Goal: Task Accomplishment & Management: Complete application form

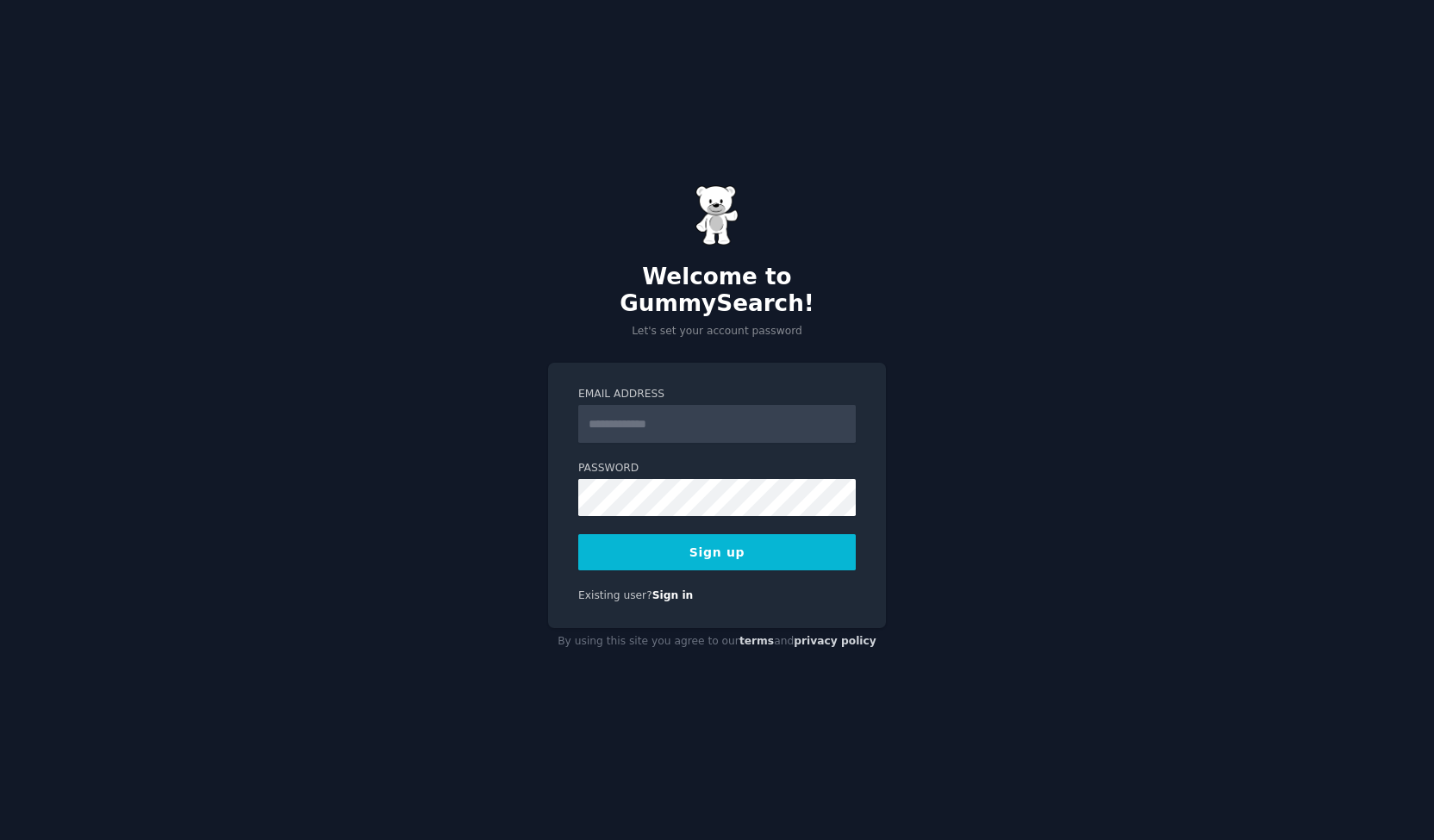
click at [86, 77] on div "Welcome to GummySearch! Let's set your account password Email Address Password …" at bounding box center [717, 420] width 1434 height 840
click at [659, 423] on input "Email Address" at bounding box center [717, 424] width 278 height 38
type input "**********"
click at [578, 534] on button "Sign up" at bounding box center [717, 552] width 278 height 37
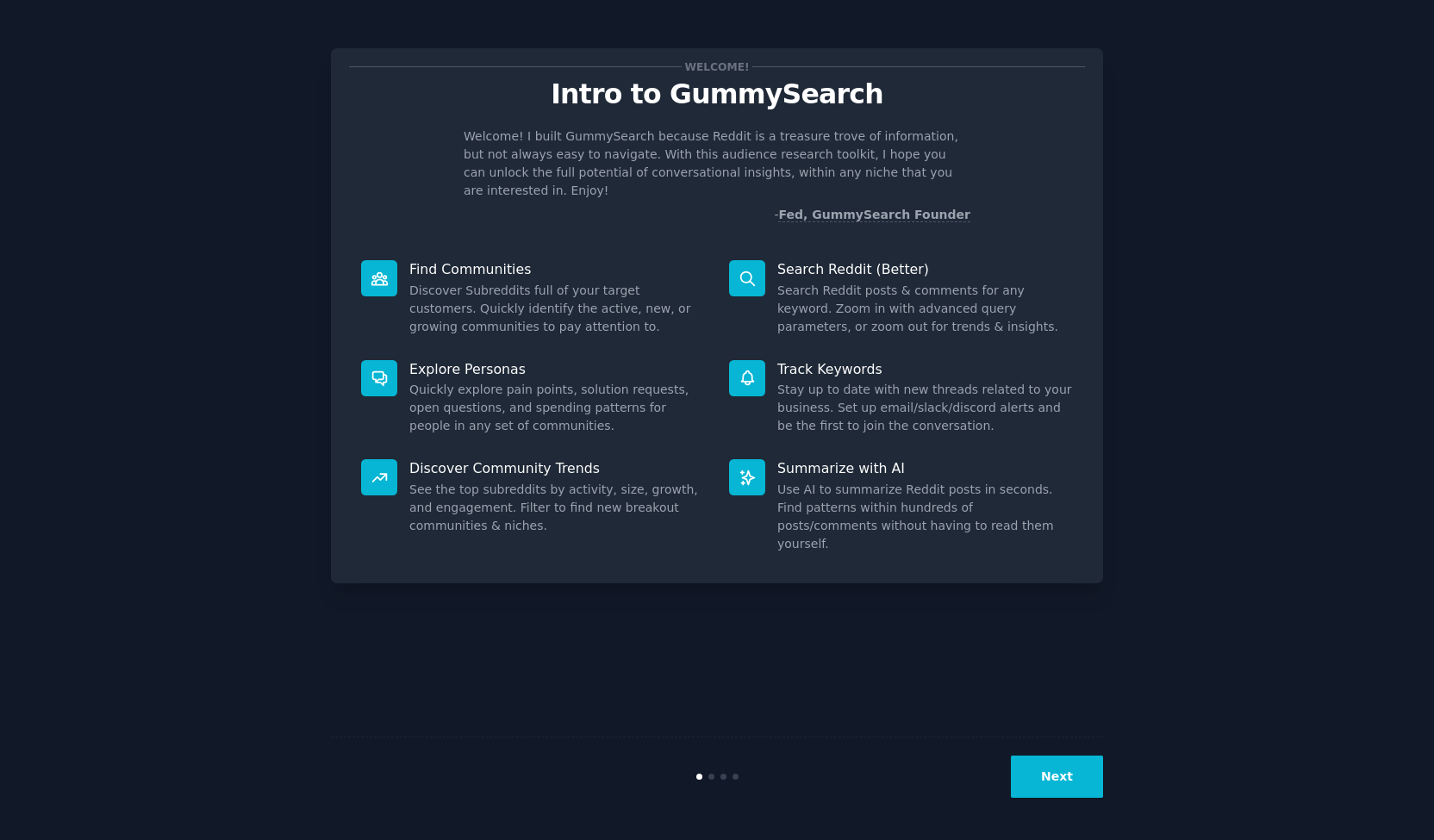
click at [1064, 776] on button "Next" at bounding box center [1057, 776] width 92 height 42
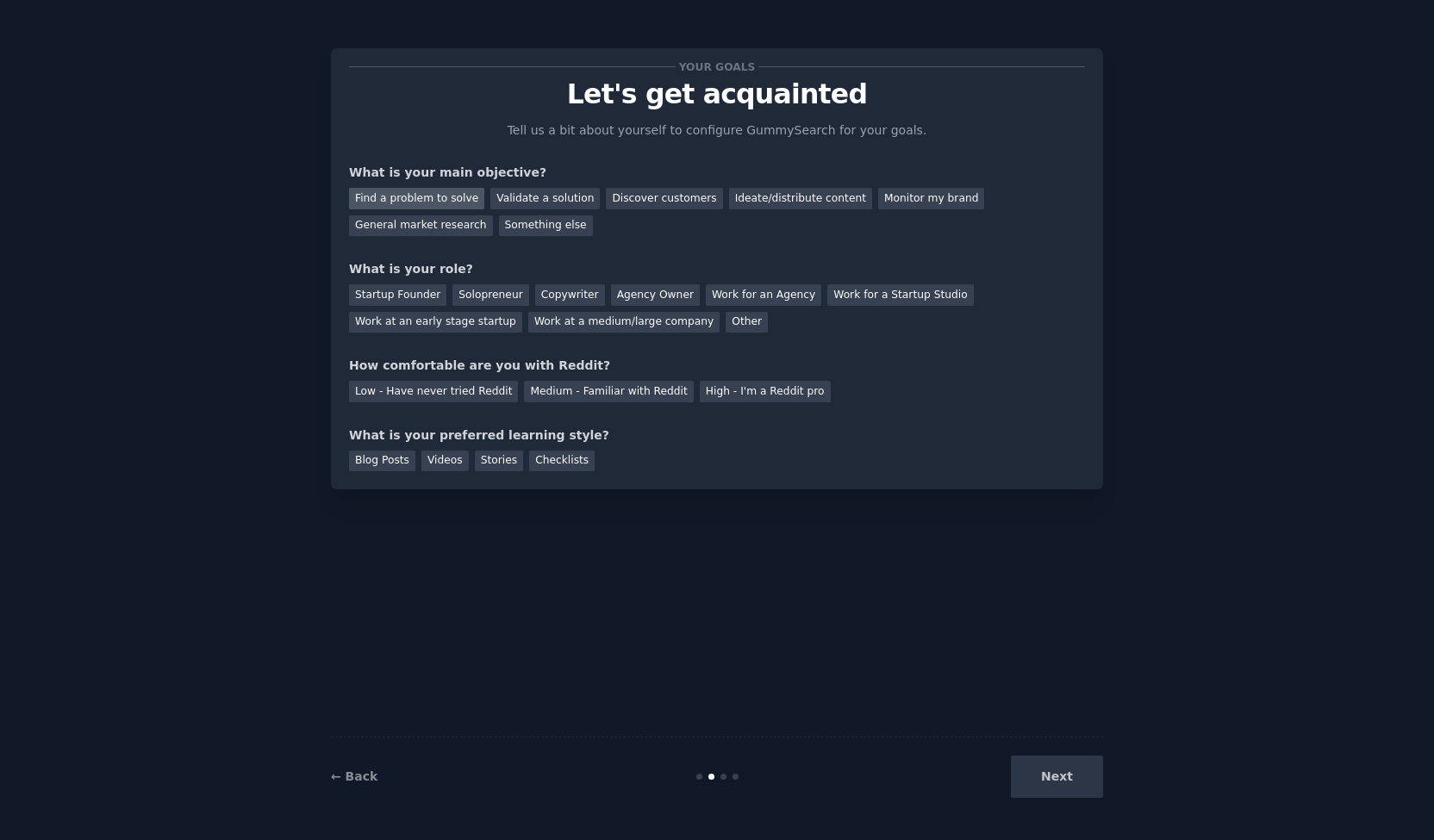
click at [440, 193] on div "Find a problem to solve" at bounding box center [416, 199] width 135 height 22
click at [1063, 774] on div "Next" at bounding box center [974, 776] width 258 height 42
click at [402, 299] on div "Startup Founder" at bounding box center [397, 295] width 98 height 22
click at [471, 308] on div "Startup Founder Solopreneur Copywriter Agency Owner Work for an Agency Work for…" at bounding box center [717, 305] width 736 height 54
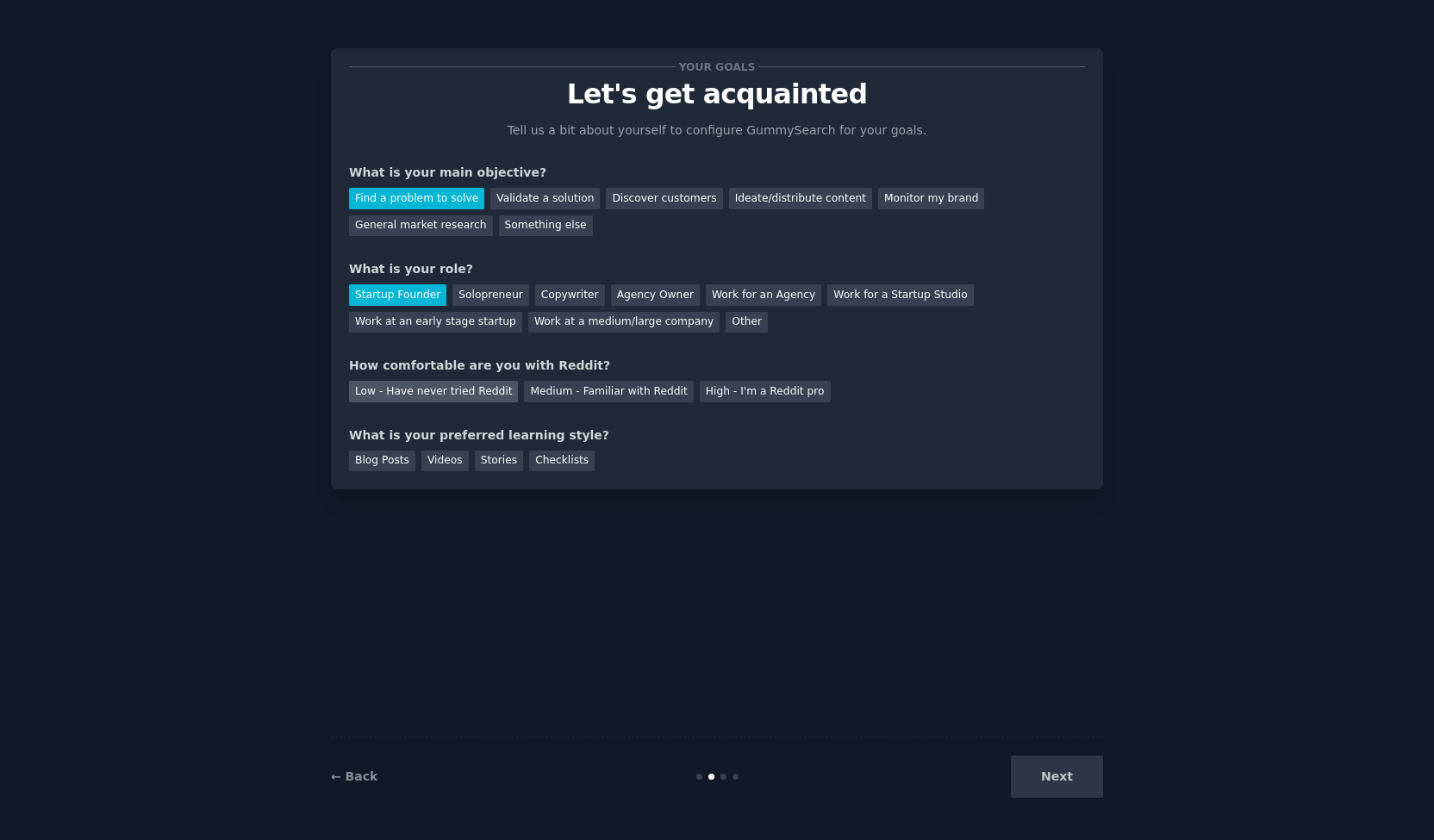
click at [472, 391] on div "Low - Have never tried Reddit" at bounding box center [433, 392] width 169 height 22
click at [447, 464] on div "Videos" at bounding box center [445, 461] width 47 height 22
click at [1039, 769] on button "Next" at bounding box center [1057, 776] width 92 height 42
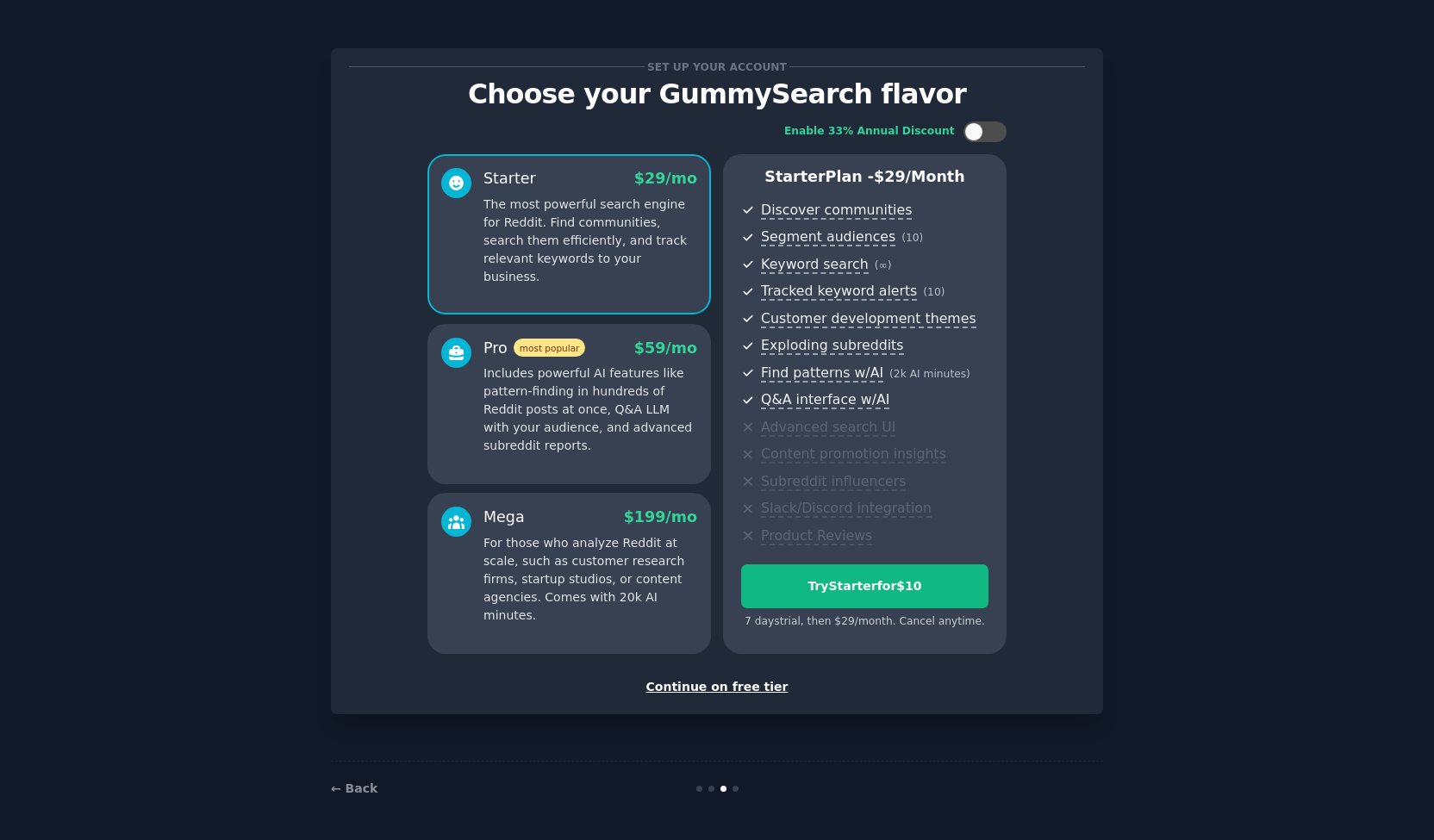
click at [713, 689] on div "Continue on free tier" at bounding box center [717, 687] width 736 height 18
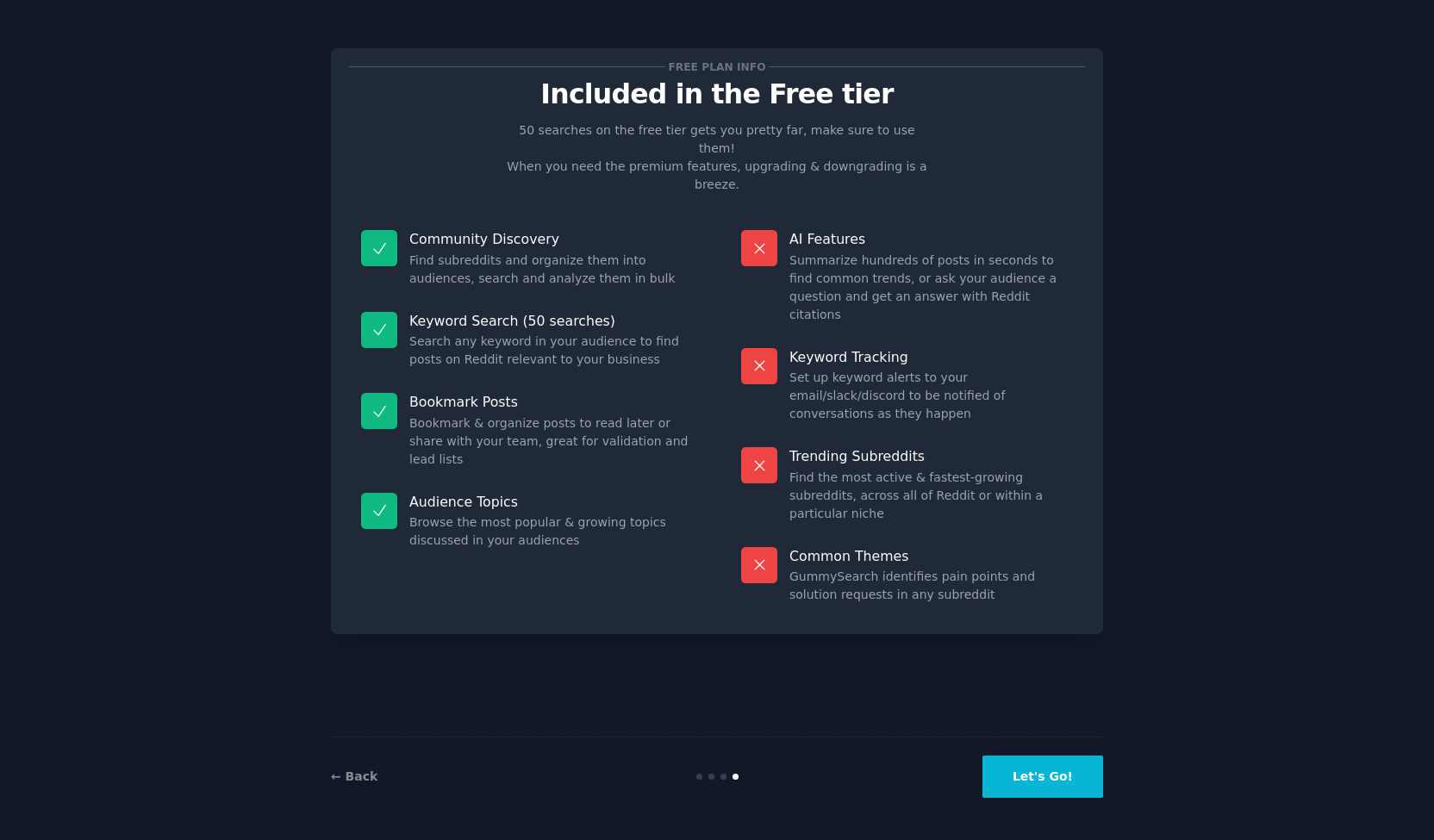
click at [1074, 793] on button "Let's Go!" at bounding box center [1042, 776] width 121 height 42
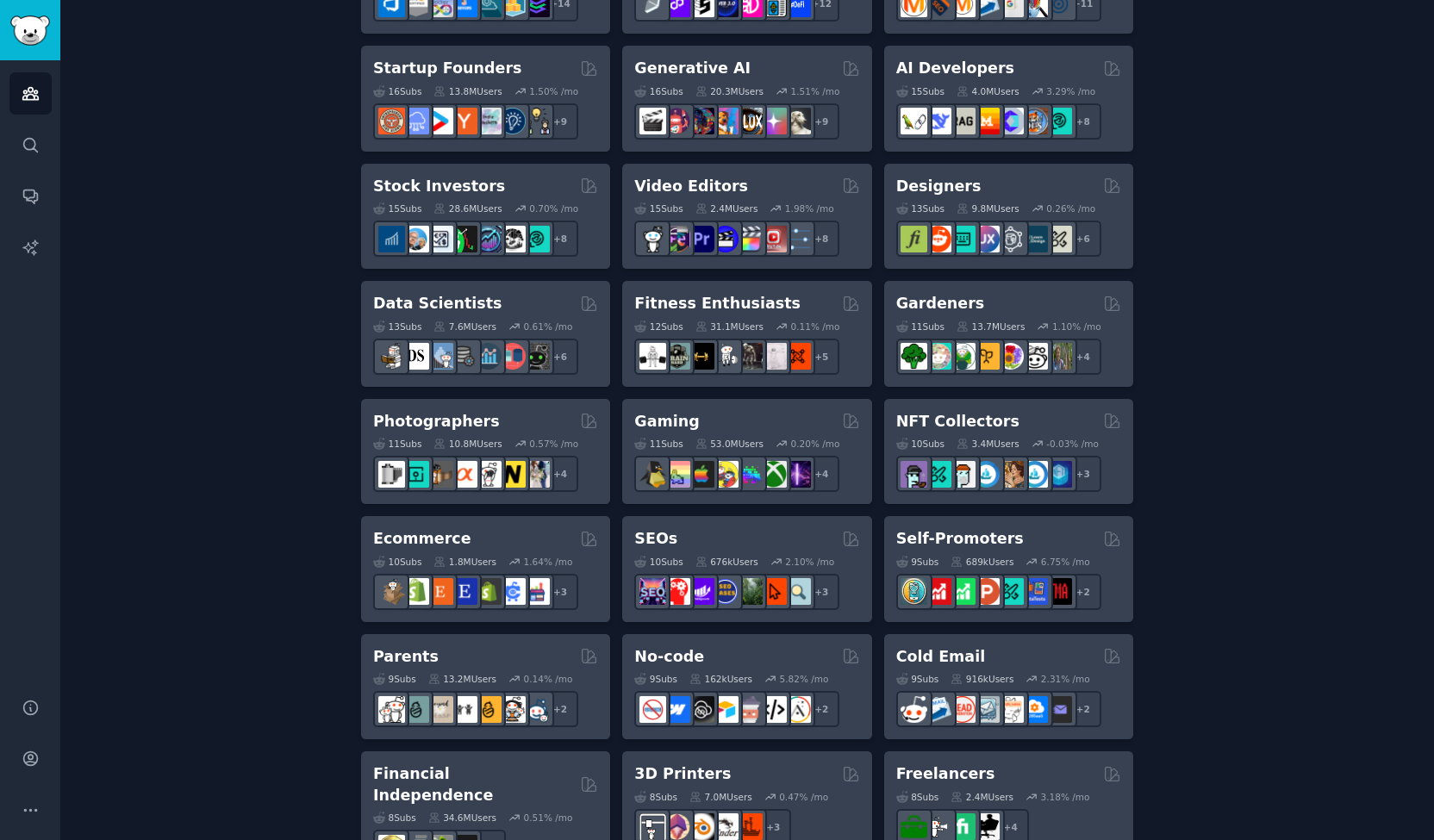
scroll to position [484, 0]
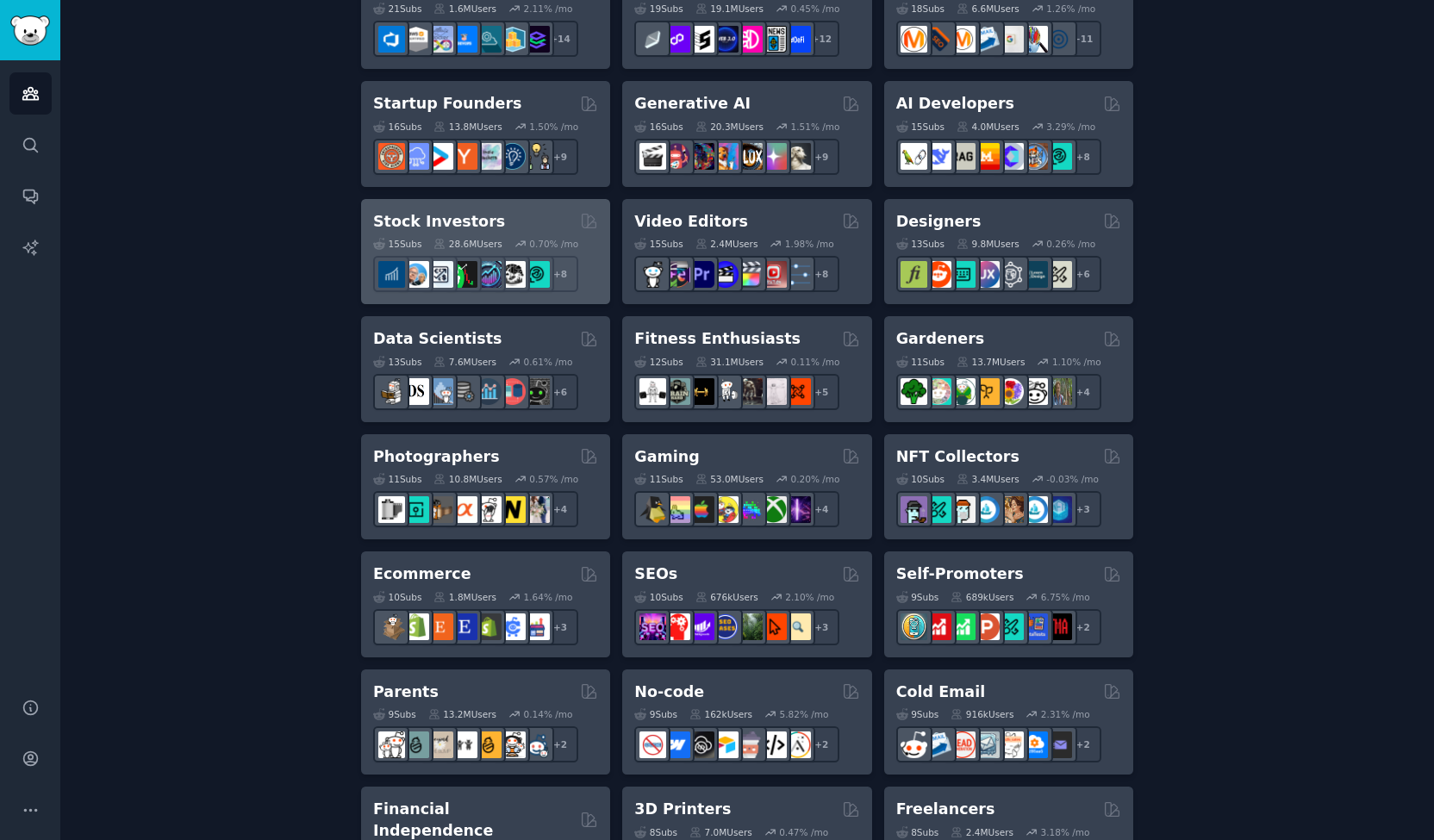
click at [392, 216] on h2 "Stock Investors" at bounding box center [438, 222] width 132 height 22
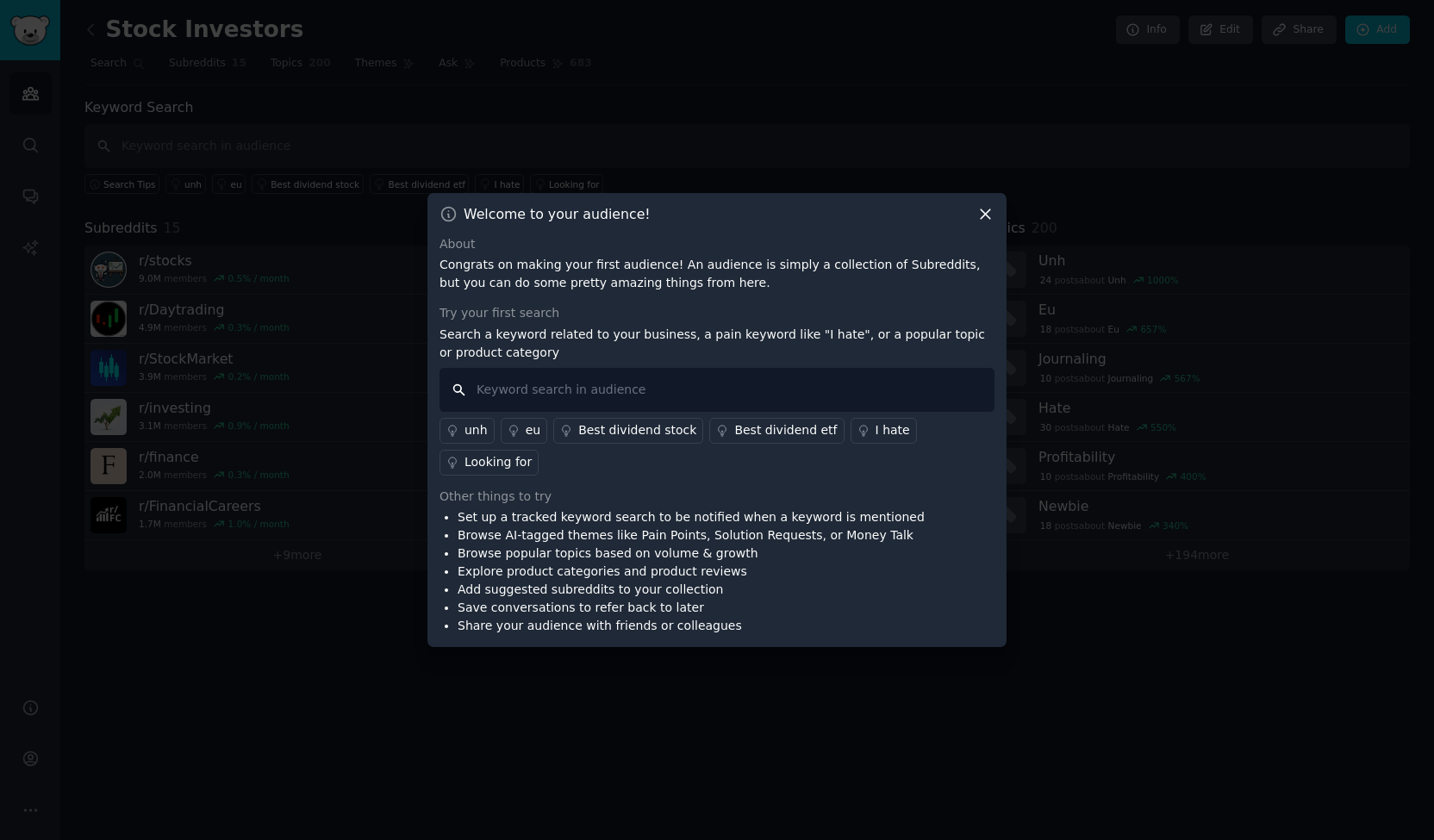
click at [573, 405] on input "text" at bounding box center [717, 390] width 555 height 44
type input "i hate journaling"
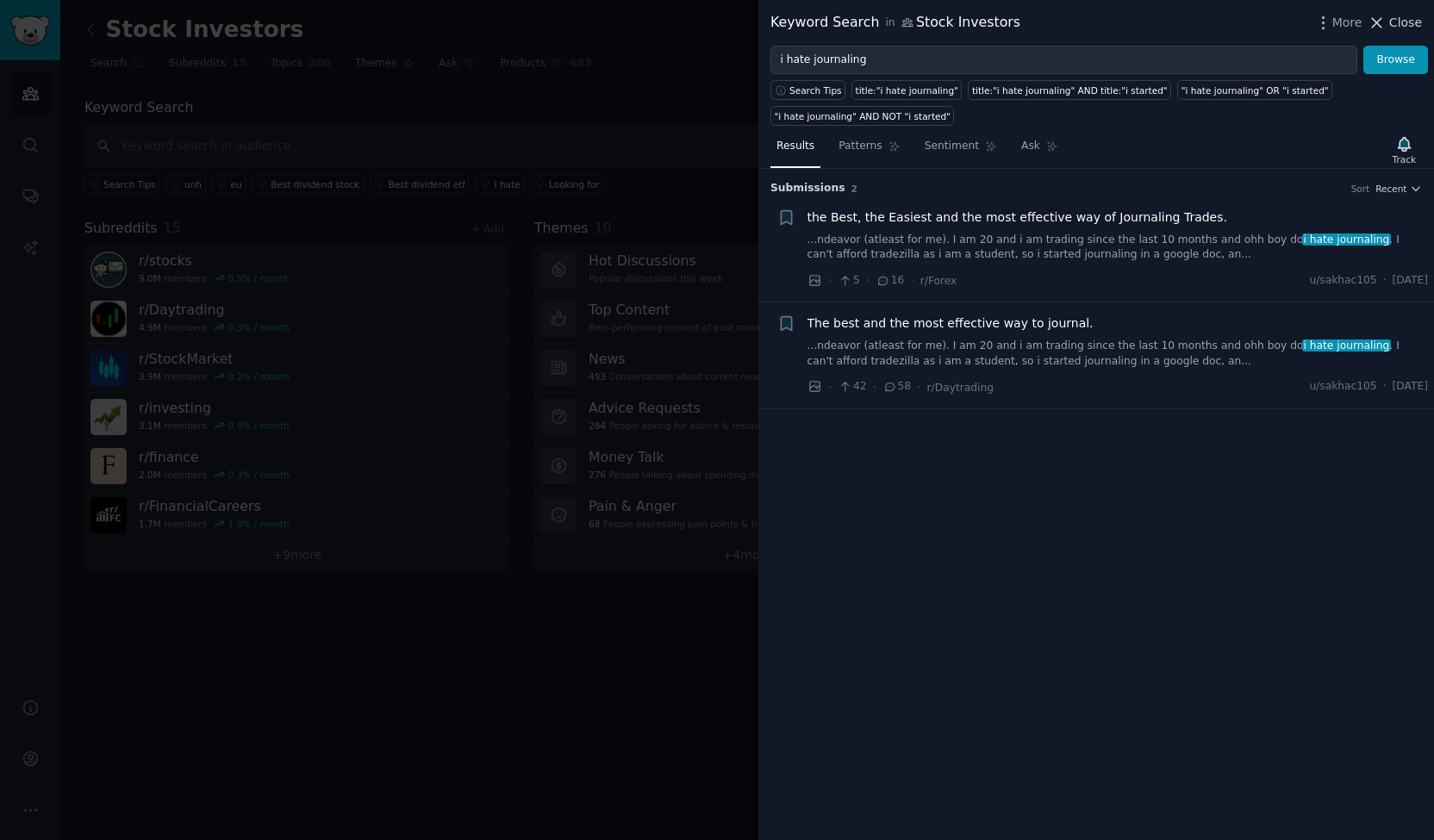
click at [1393, 30] on span "Close" at bounding box center [1406, 23] width 33 height 18
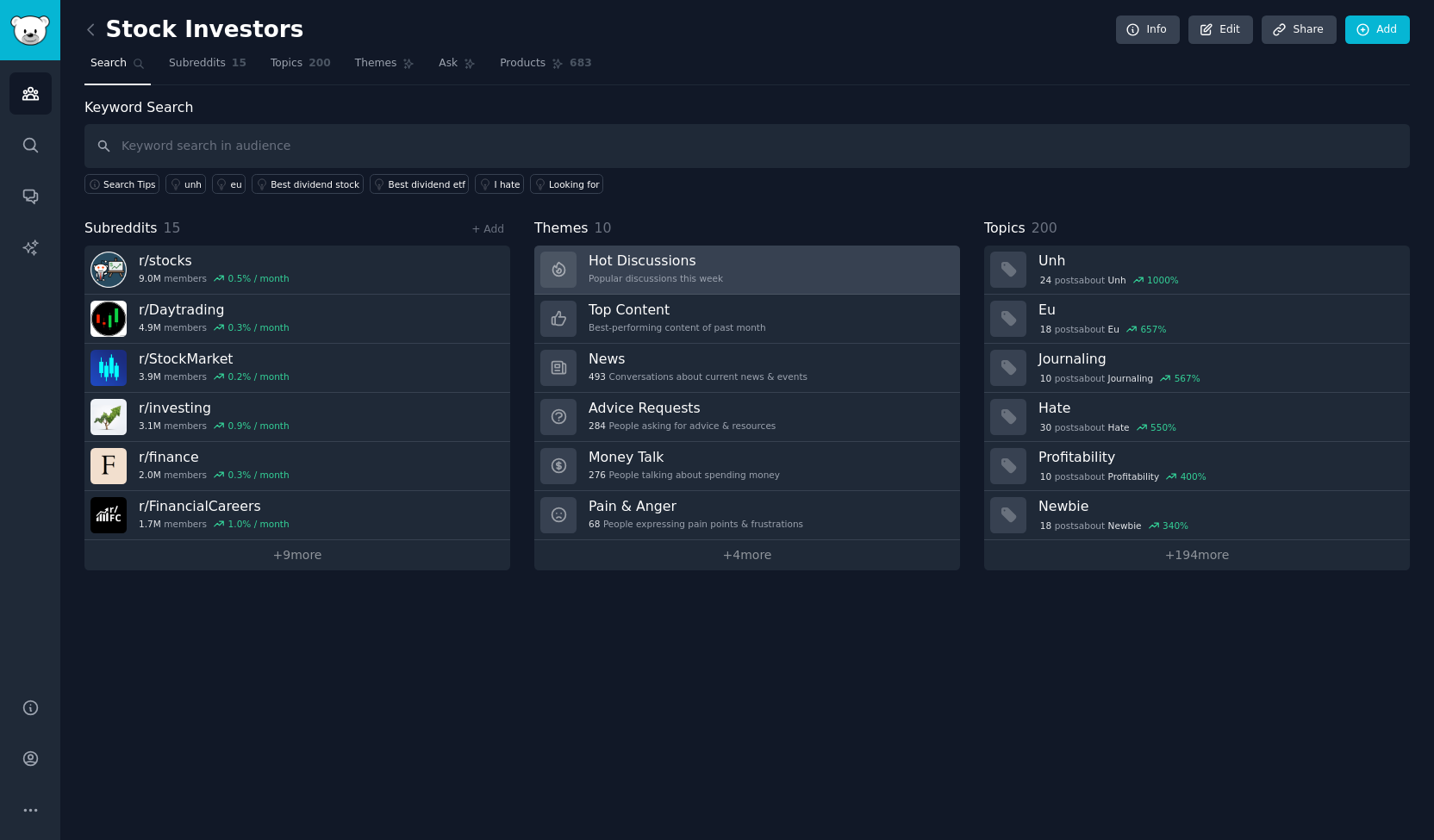
click at [663, 258] on h3 "Hot Discussions" at bounding box center [655, 260] width 134 height 18
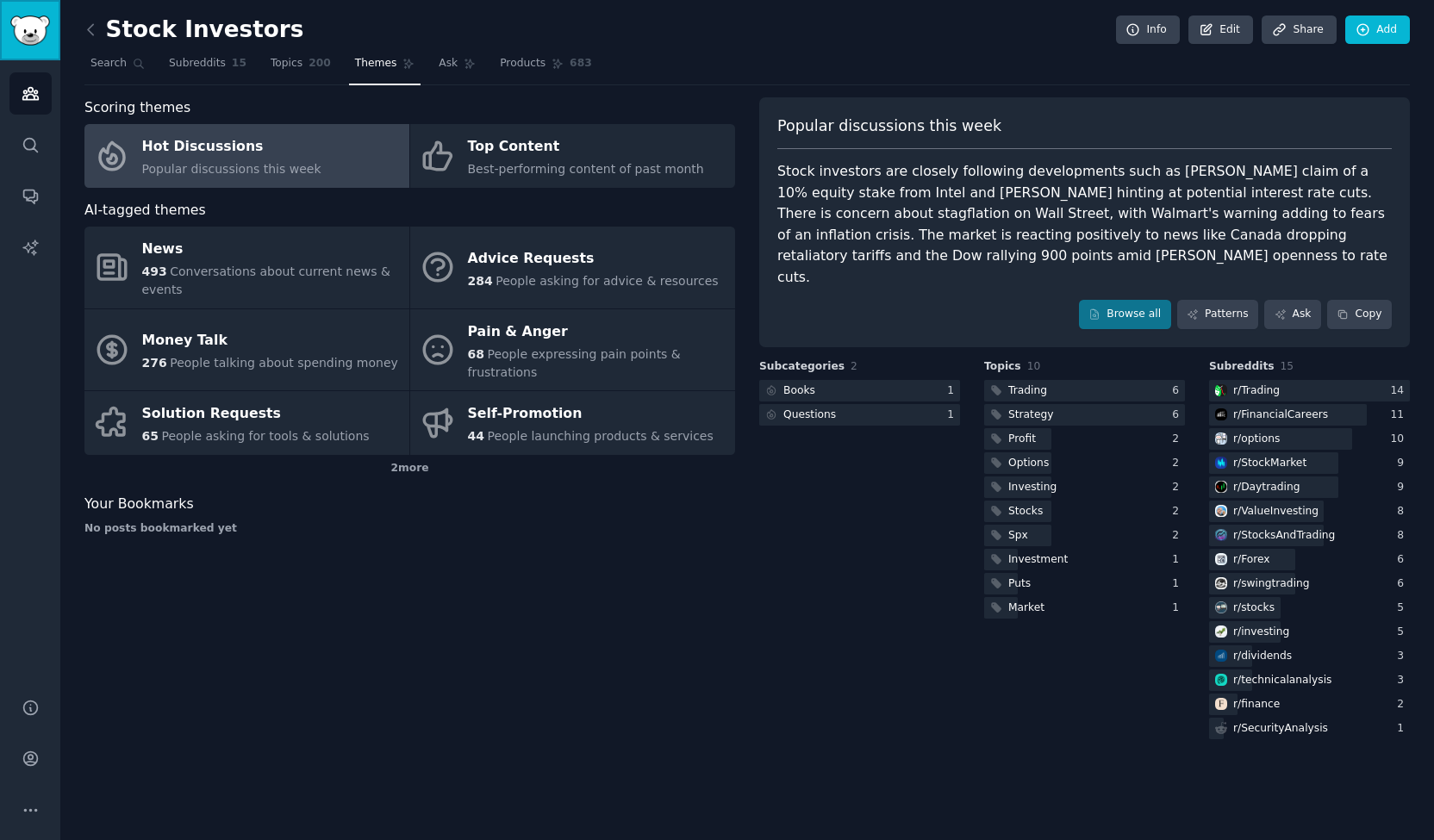
click at [16, 26] on img "Sidebar" at bounding box center [29, 30] width 39 height 30
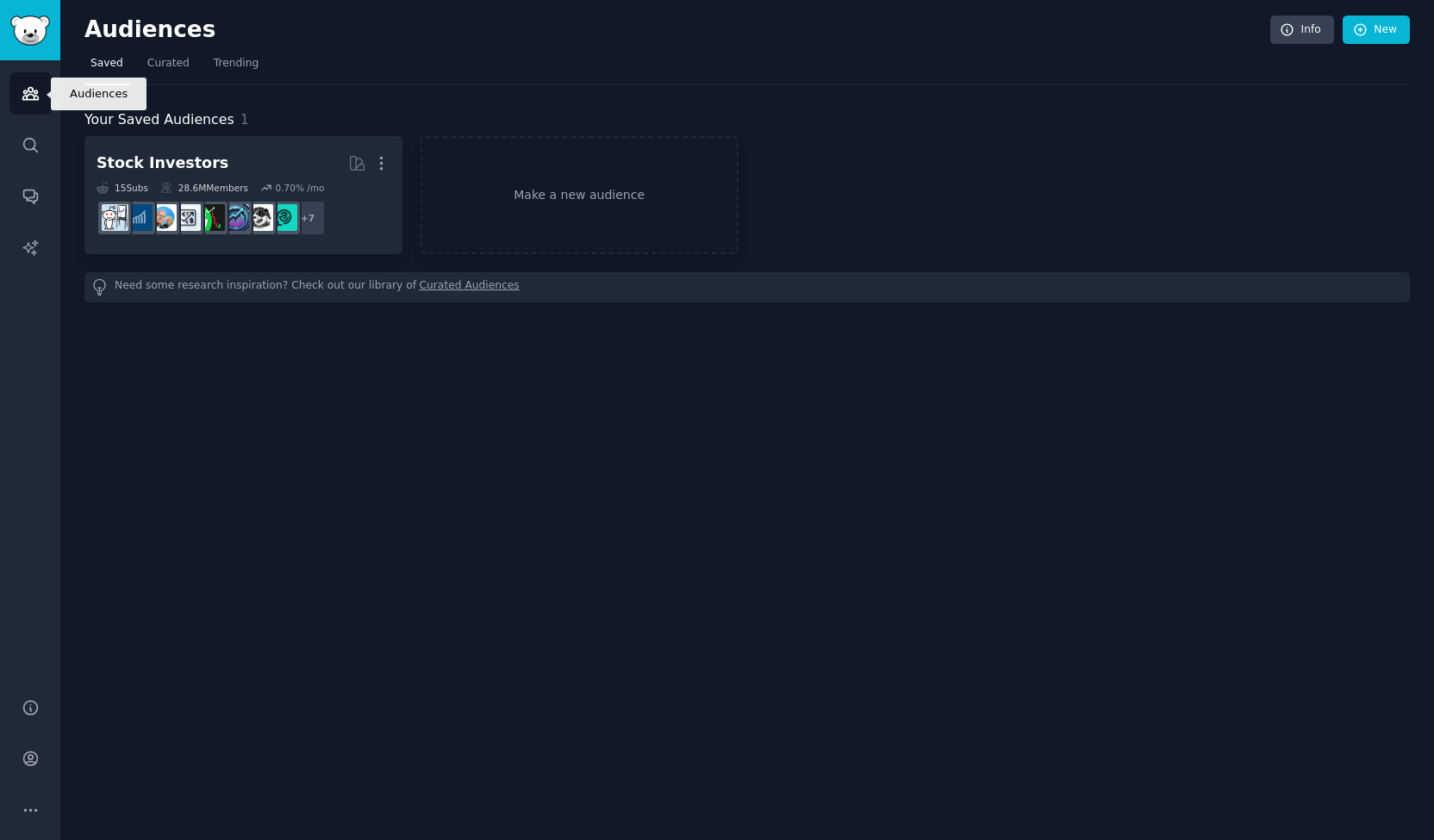
click at [26, 97] on icon "Sidebar" at bounding box center [30, 93] width 16 height 12
click at [174, 68] on span "Curated" at bounding box center [168, 63] width 42 height 16
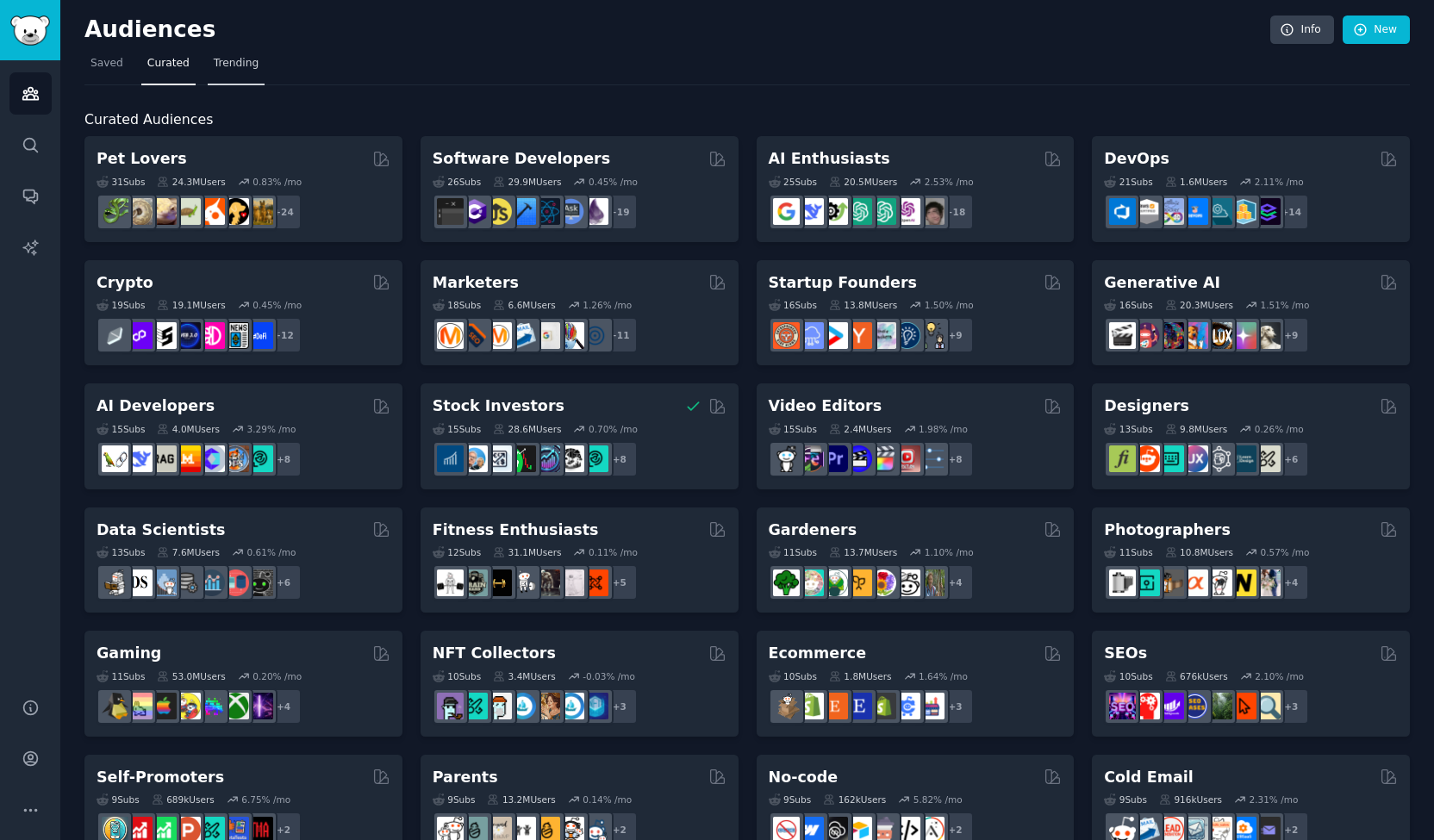
click at [227, 73] on link "Trending" at bounding box center [236, 68] width 57 height 36
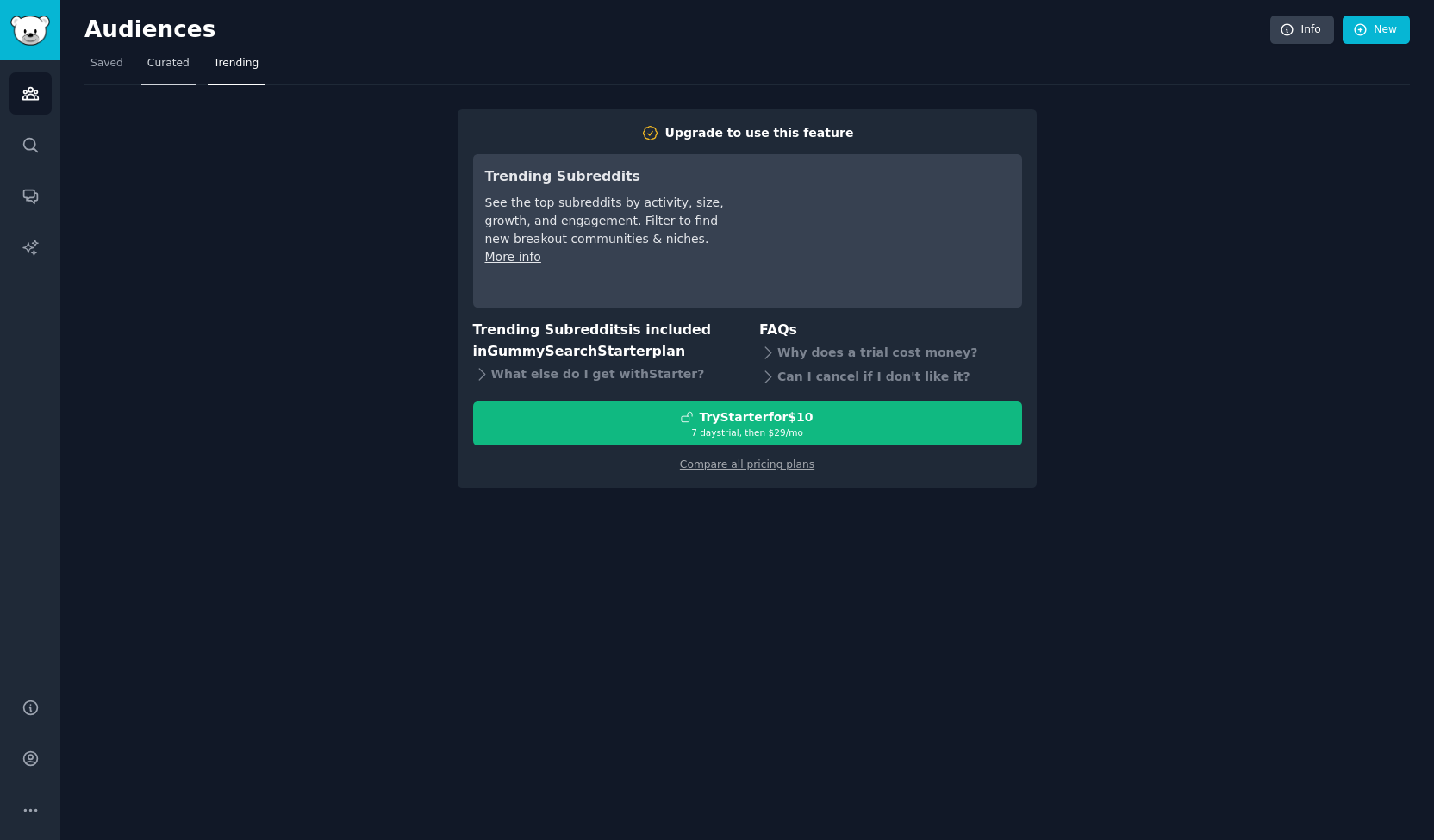
click at [181, 64] on link "Curated" at bounding box center [168, 68] width 54 height 36
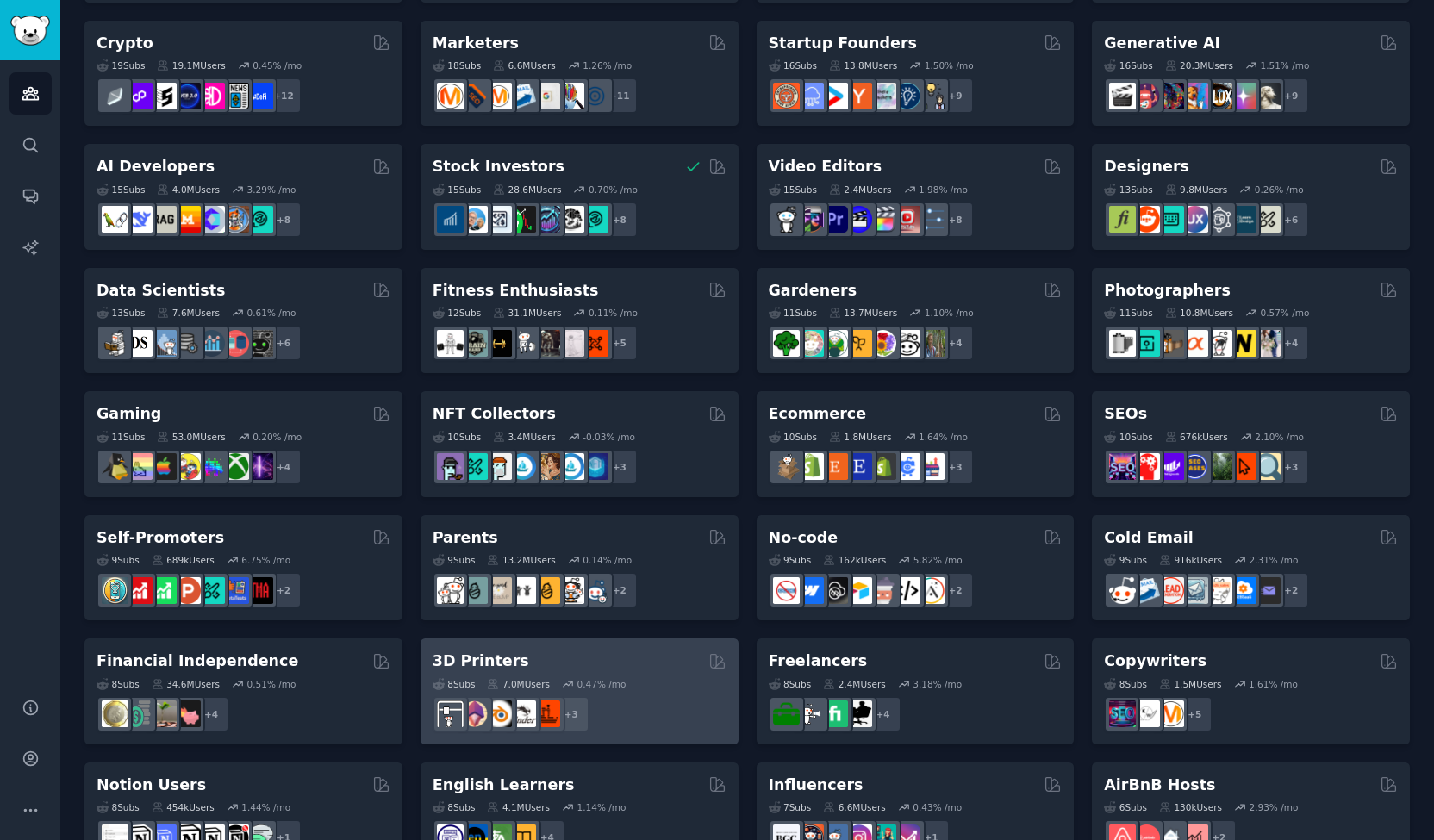
scroll to position [238, 0]
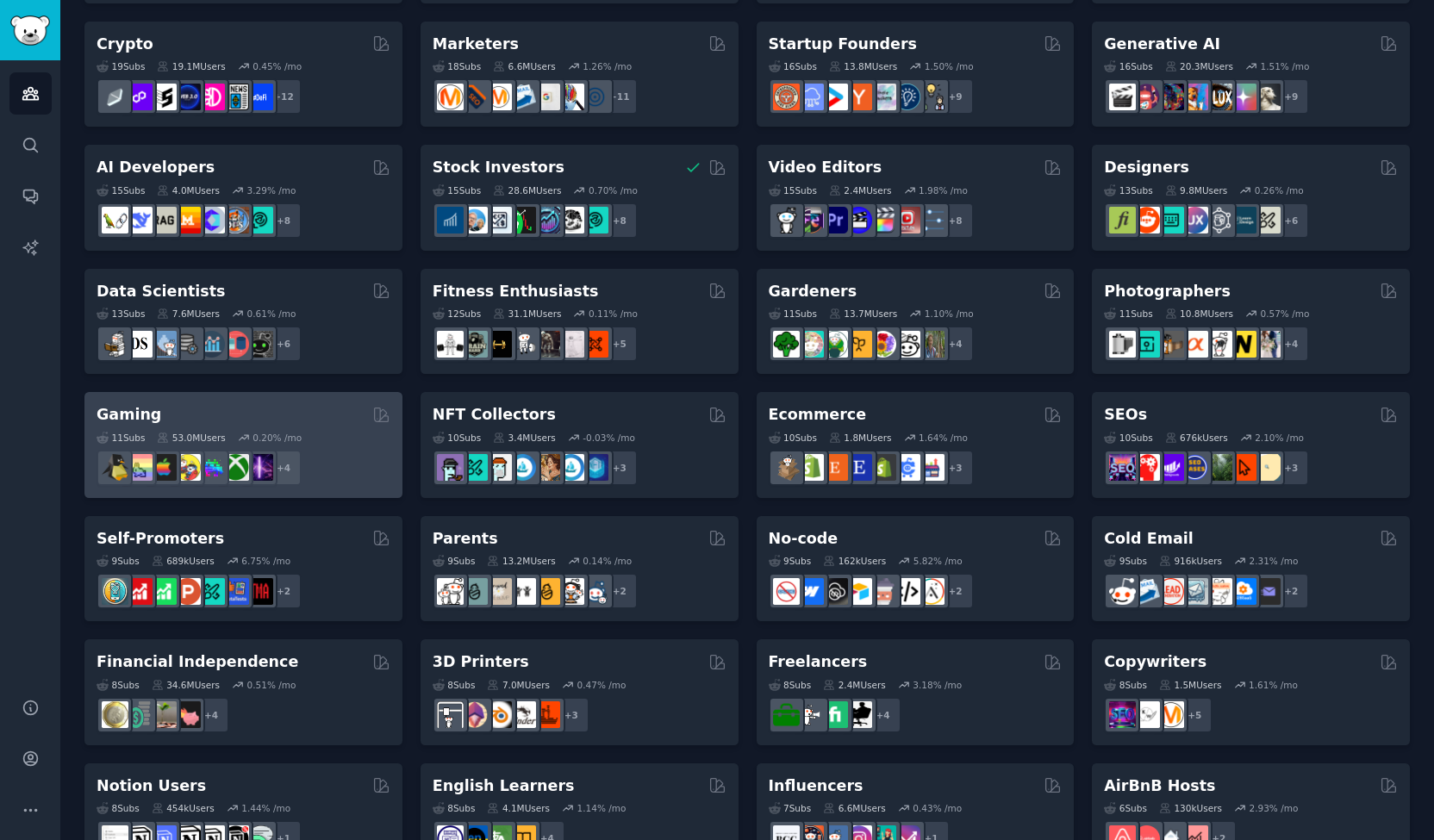
click at [188, 421] on div "Gaming" at bounding box center [244, 415] width 294 height 22
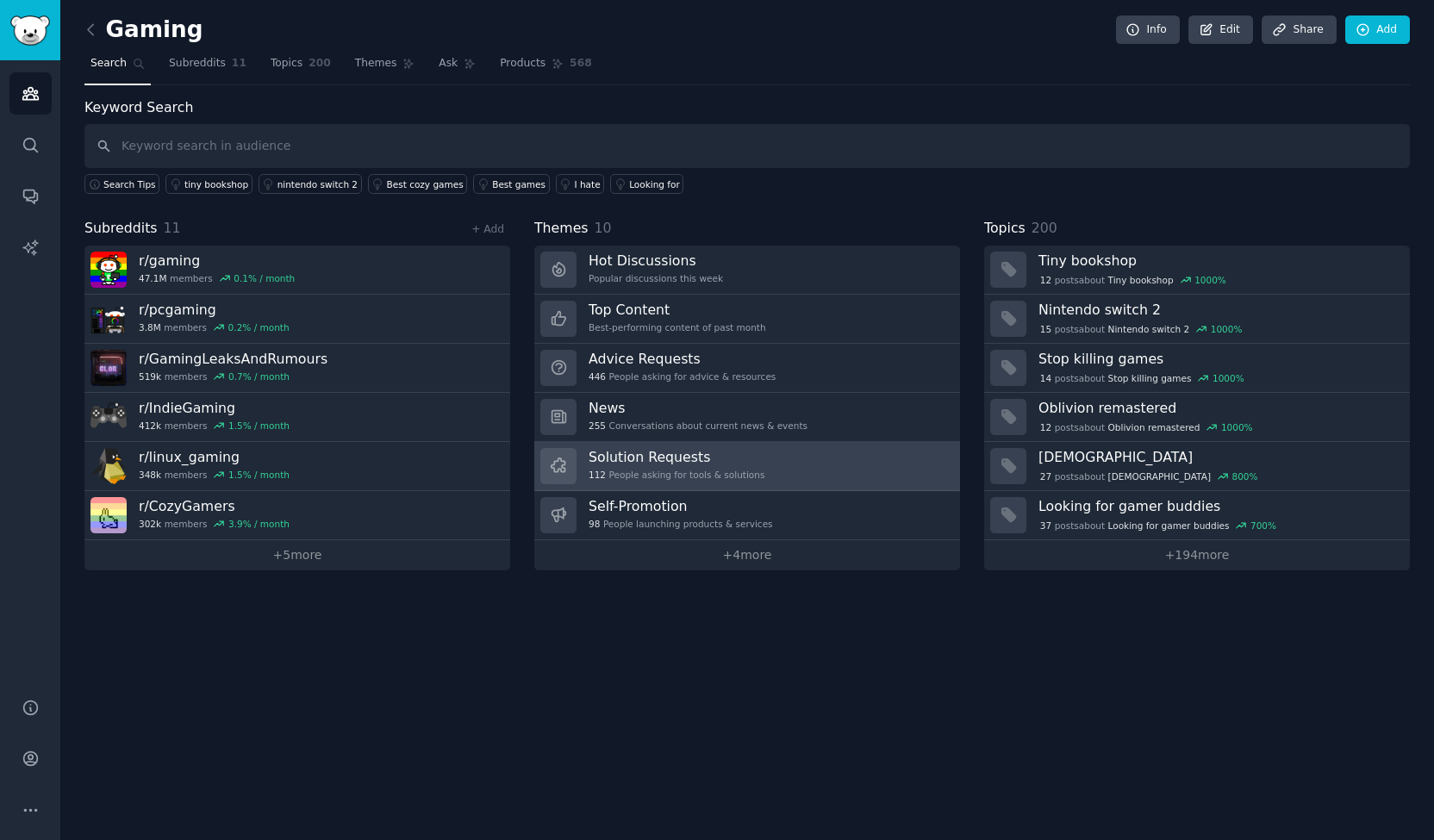
click at [669, 450] on h3 "Solution Requests" at bounding box center [676, 457] width 175 height 18
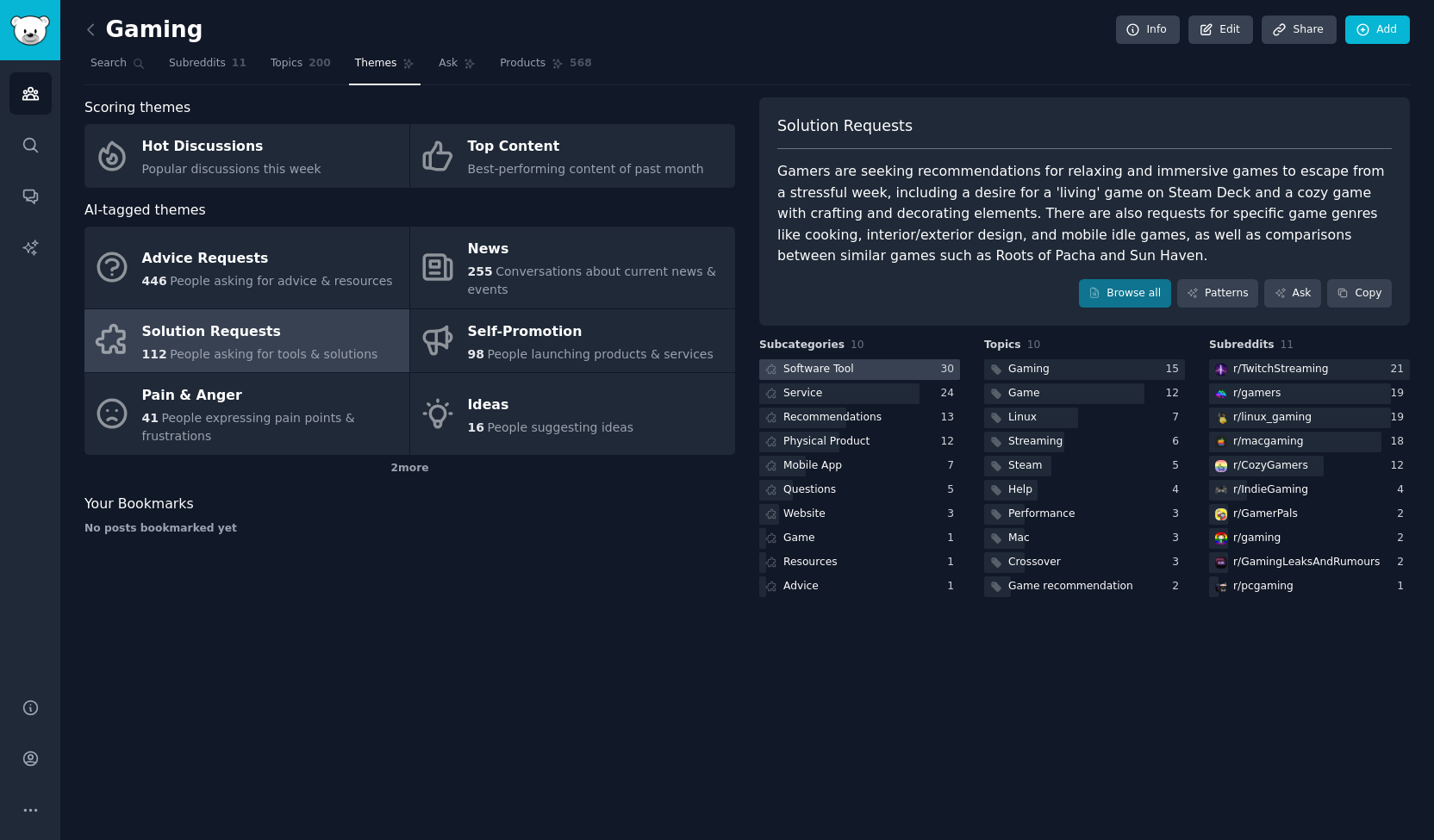
click at [829, 372] on div "Software Tool" at bounding box center [818, 369] width 70 height 16
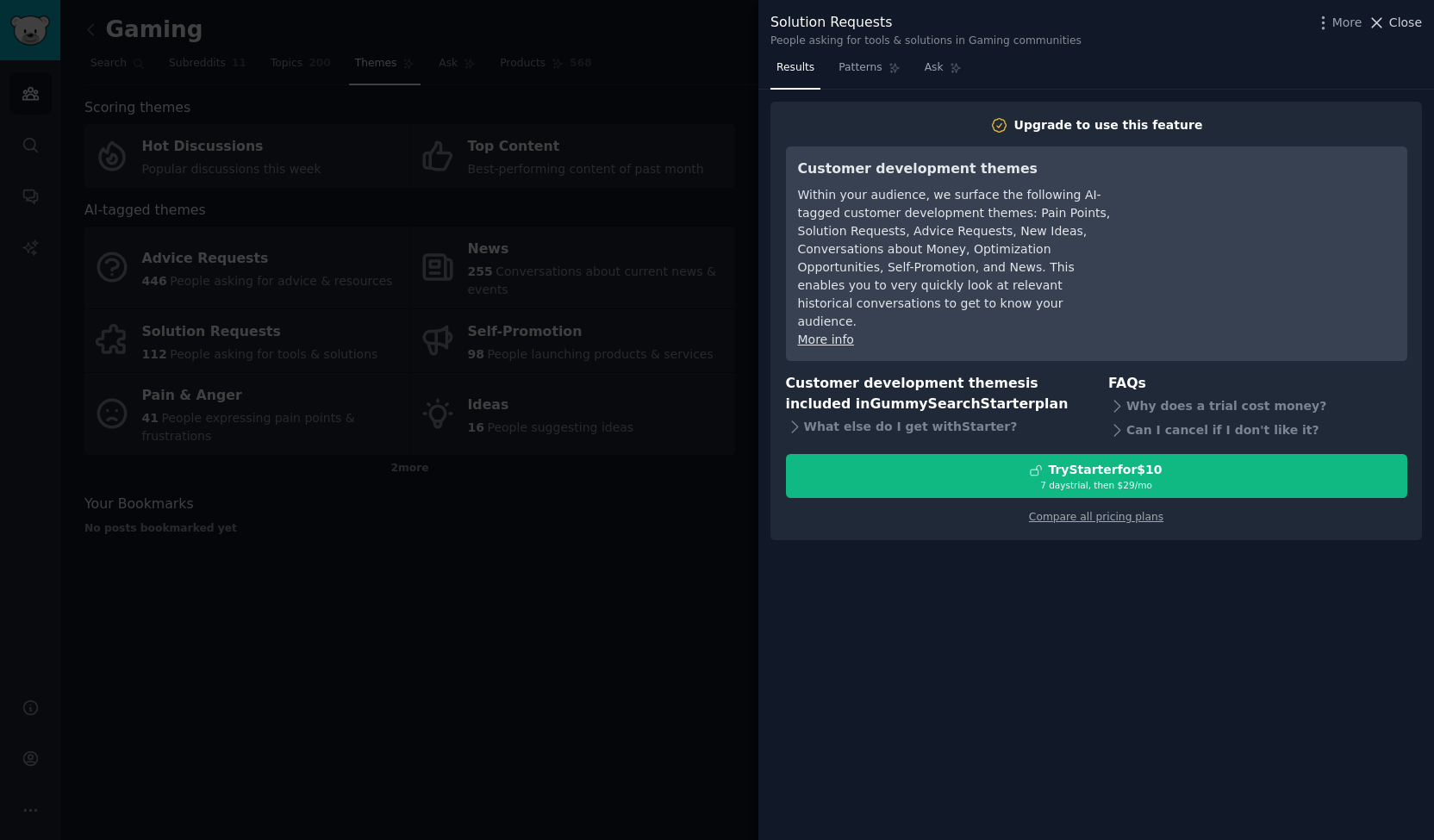
click at [1398, 24] on span "Close" at bounding box center [1406, 23] width 33 height 18
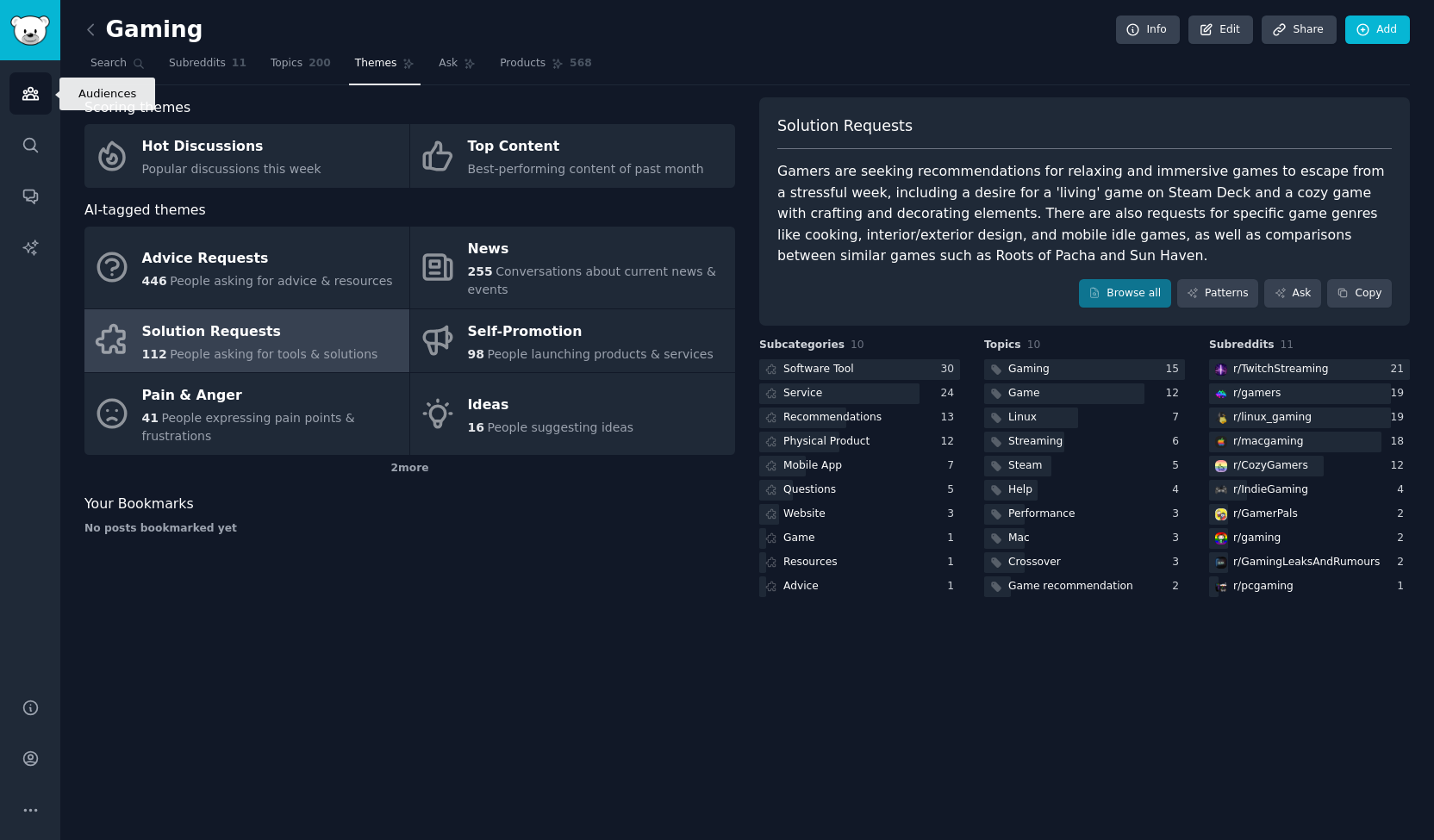
click at [19, 78] on link "Audiences" at bounding box center [30, 93] width 42 height 42
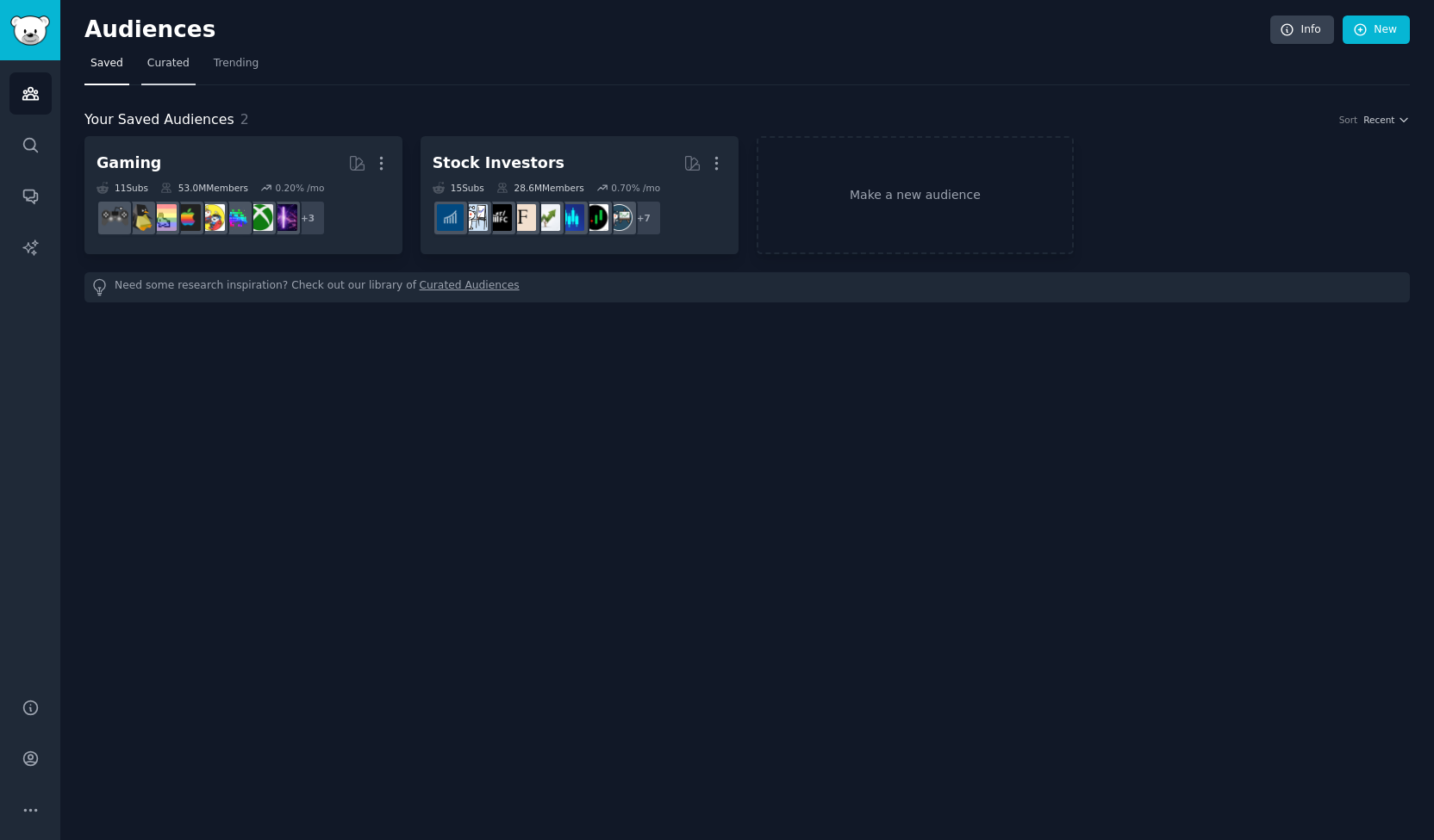
click at [171, 67] on span "Curated" at bounding box center [168, 63] width 42 height 16
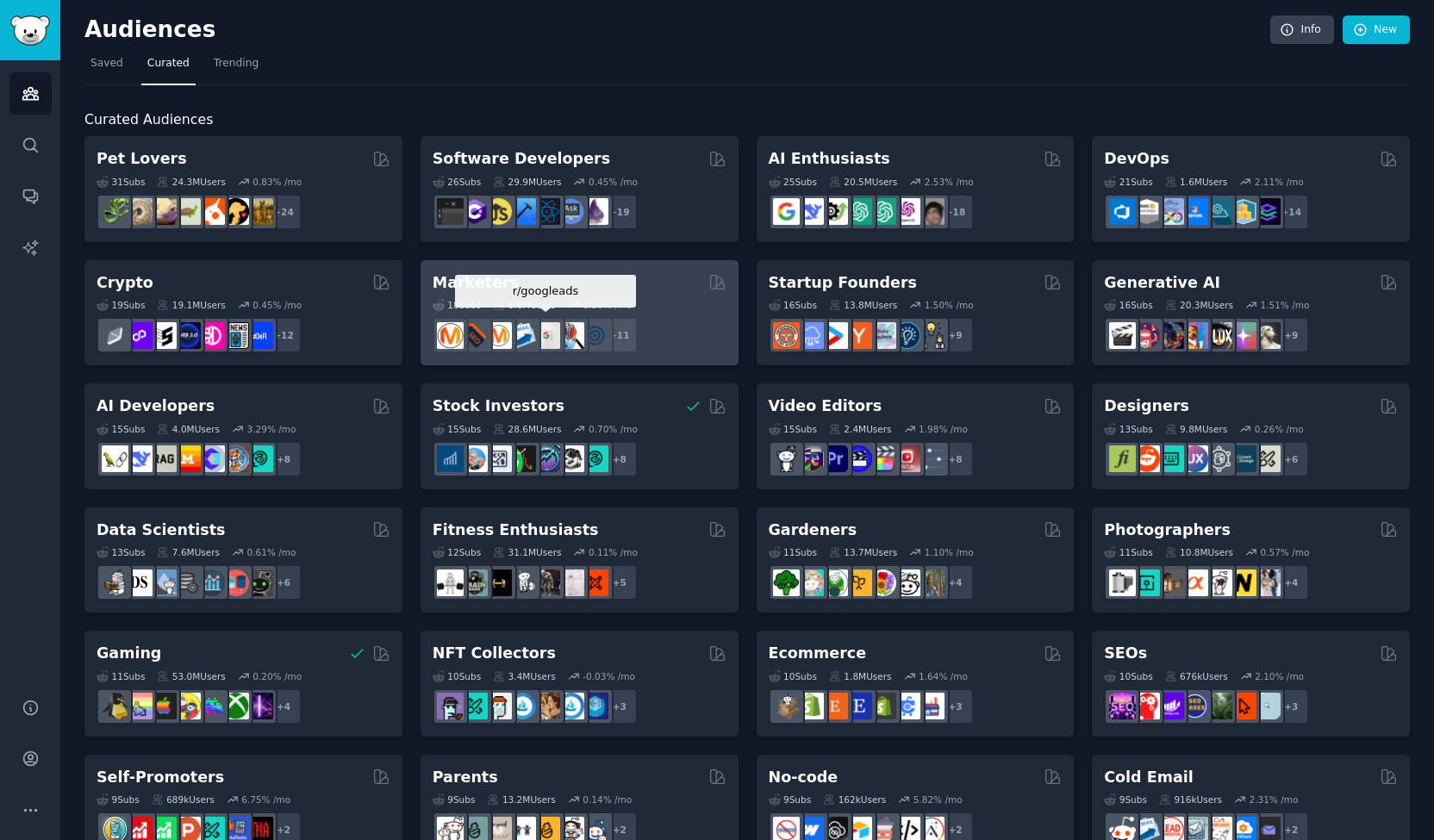
scroll to position [538, 0]
